Goal: Task Accomplishment & Management: Use online tool/utility

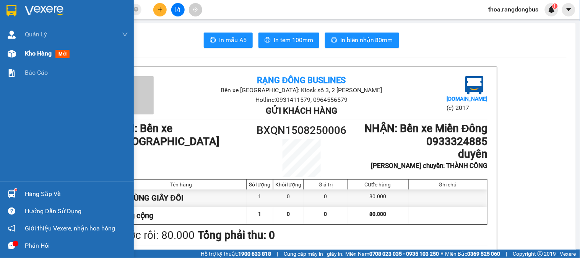
click at [67, 54] on span "mới" at bounding box center [62, 54] width 14 height 8
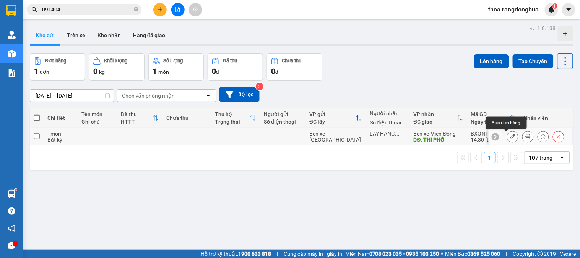
click at [510, 136] on icon at bounding box center [512, 136] width 5 height 5
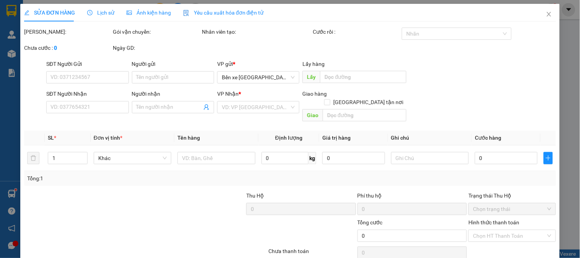
type input "LẤY HÀNG TÂM"
type input "THI PHỔ"
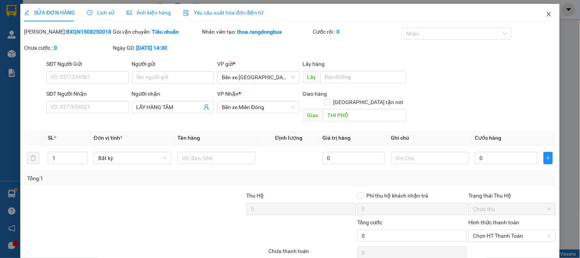
drag, startPoint x: 544, startPoint y: 13, endPoint x: 0, endPoint y: 213, distance: 579.0
click at [546, 13] on icon "close" at bounding box center [549, 14] width 6 height 6
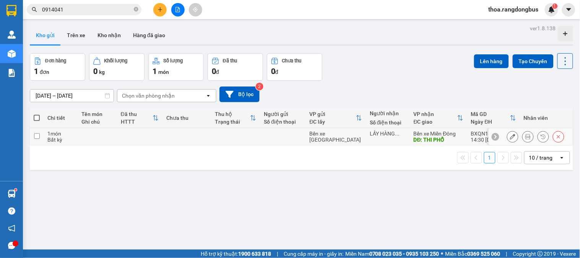
click at [34, 136] on input "checkbox" at bounding box center [37, 136] width 6 height 6
checkbox input "true"
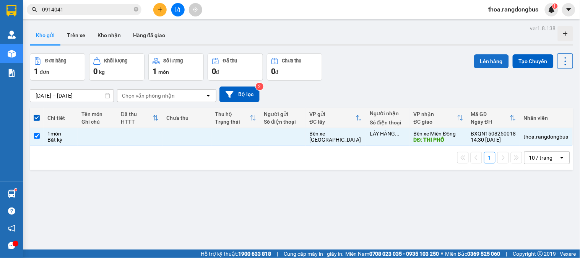
click at [477, 63] on button "Lên hàng" at bounding box center [491, 61] width 35 height 14
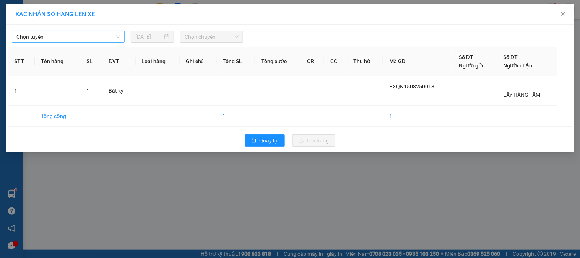
click at [37, 37] on span "Chọn tuyến" at bounding box center [68, 36] width 104 height 11
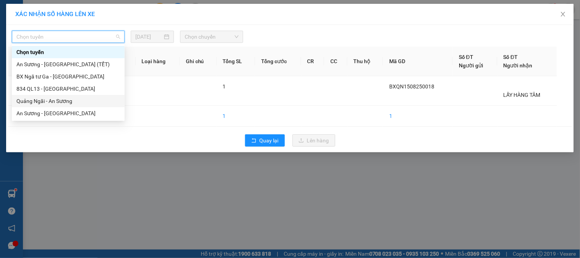
click at [53, 101] on div "Quảng Ngãi - An Sương" at bounding box center [68, 101] width 104 height 8
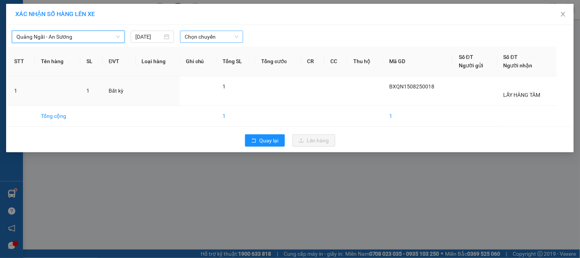
click at [223, 34] on span "Chọn chuyến" at bounding box center [212, 36] width 54 height 11
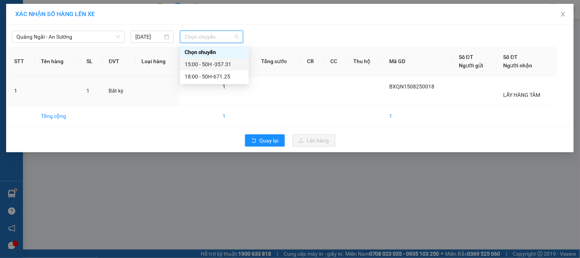
click at [226, 66] on div "15:00 - 50H -357.31" at bounding box center [215, 64] width 60 height 8
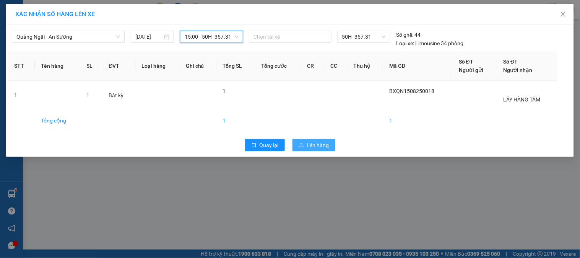
click at [313, 145] on span "Lên hàng" at bounding box center [318, 145] width 22 height 8
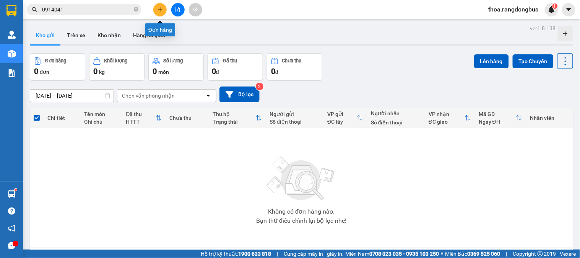
click at [158, 8] on icon "plus" at bounding box center [160, 9] width 5 height 5
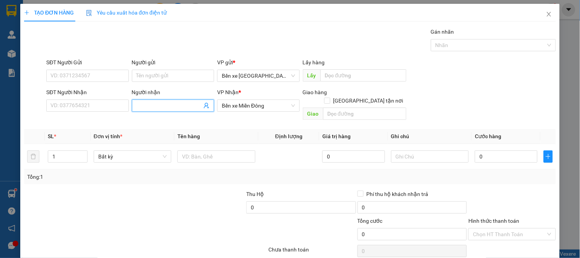
drag, startPoint x: 146, startPoint y: 103, endPoint x: 163, endPoint y: 85, distance: 24.4
click at [148, 103] on input "Người nhận" at bounding box center [169, 105] width 65 height 8
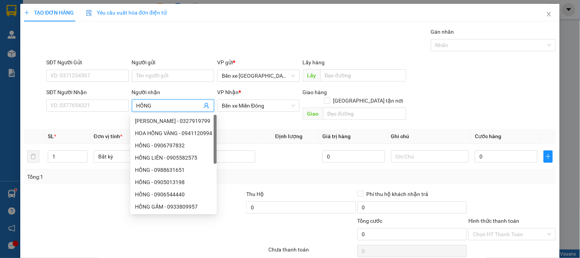
type input "HỒNG"
click at [151, 243] on div at bounding box center [145, 250] width 244 height 15
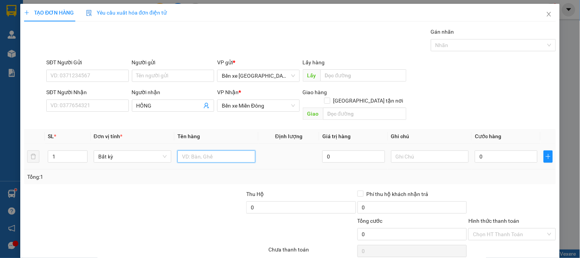
click at [199, 150] on input "text" at bounding box center [216, 156] width 78 height 12
type input "1 THÙNG GIẤY"
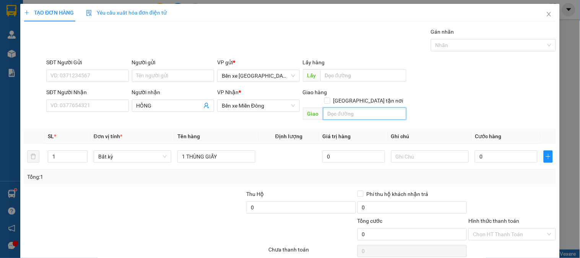
click at [357, 107] on input "text" at bounding box center [364, 113] width 83 height 12
click at [323, 107] on input "HÀNH CÔNG" at bounding box center [364, 113] width 83 height 12
type input "THÀNH CÔNG"
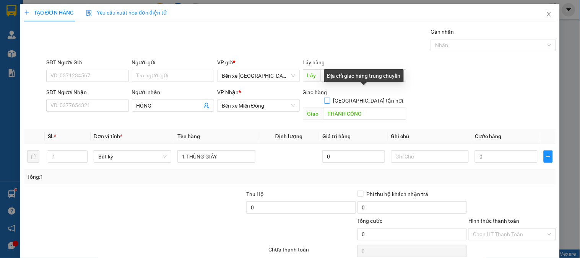
click at [330, 98] on input "[GEOGRAPHIC_DATA] tận nơi" at bounding box center [326, 100] width 5 height 5
checkbox input "true"
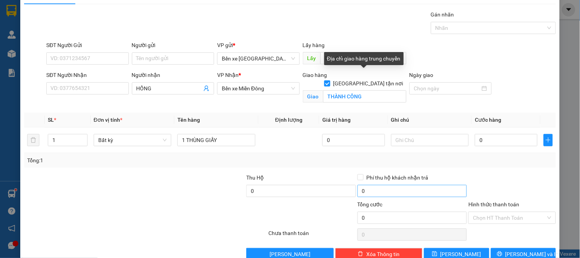
scroll to position [34, 0]
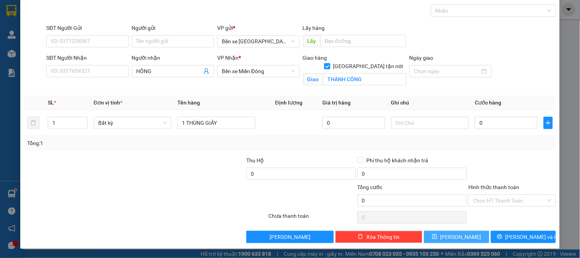
click at [438, 236] on button "[PERSON_NAME]" at bounding box center [456, 237] width 65 height 12
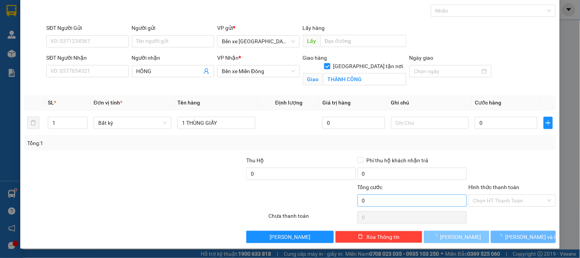
checkbox input "false"
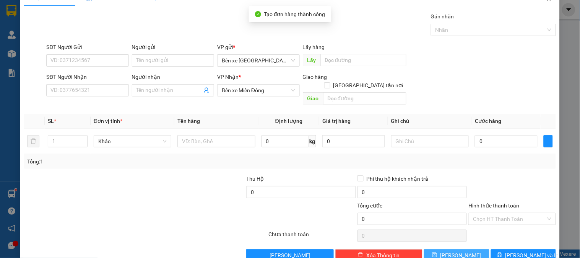
scroll to position [0, 0]
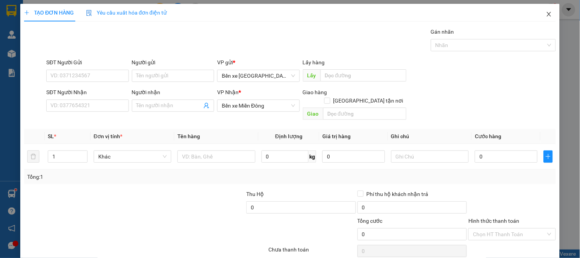
click at [546, 13] on icon "close" at bounding box center [549, 14] width 6 height 6
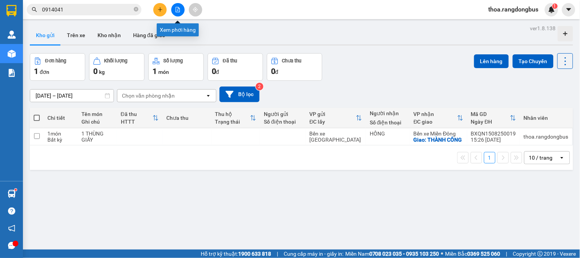
click at [175, 8] on icon "file-add" at bounding box center [177, 9] width 5 height 5
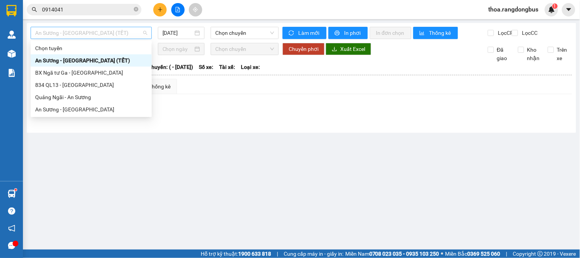
click at [78, 31] on span "An Sương - [GEOGRAPHIC_DATA] (TẾT)" at bounding box center [91, 32] width 112 height 11
click at [85, 96] on div "Quảng Ngãi - An Sương" at bounding box center [91, 97] width 112 height 8
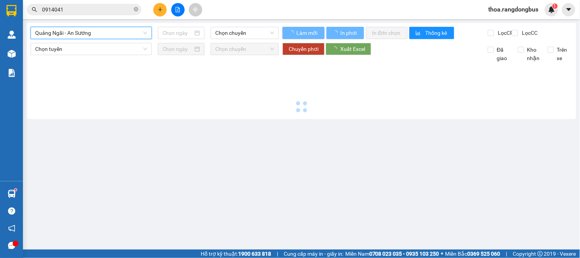
type input "[DATE]"
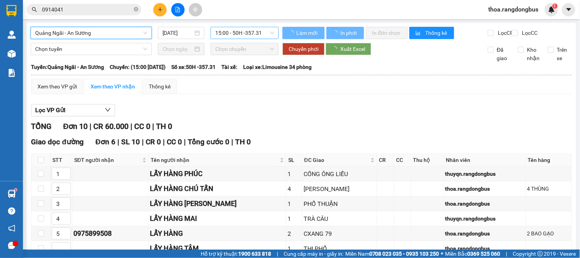
click at [260, 31] on span "15:00 - 50H -357.31" at bounding box center [244, 32] width 59 height 11
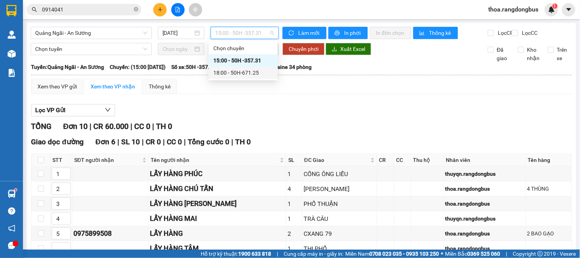
click at [249, 68] on div "18:00 - 50H-671.25" at bounding box center [243, 73] width 69 height 12
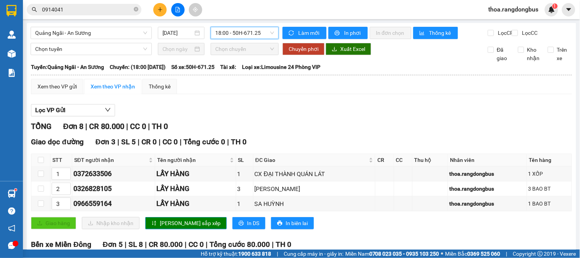
scroll to position [141, 0]
